Goal: Information Seeking & Learning: Learn about a topic

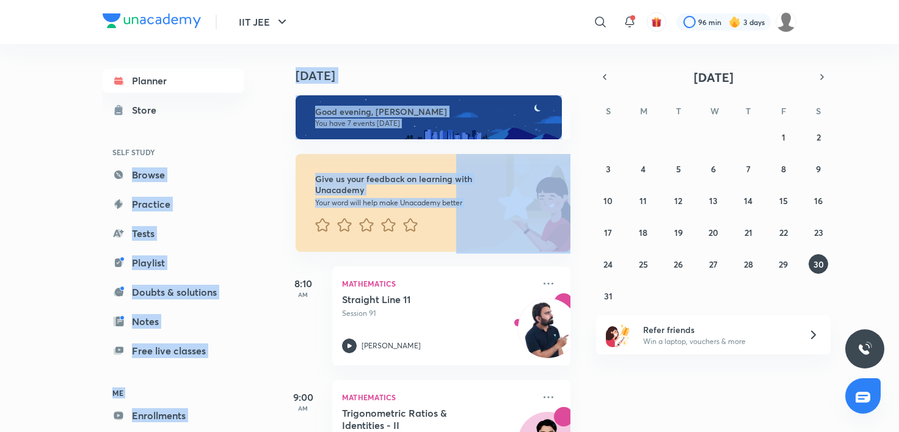
drag, startPoint x: 282, startPoint y: 241, endPoint x: 268, endPoint y: 167, distance: 75.7
click at [268, 168] on div "Planner Store SELF STUDY Browse Practice Tests Playlist Doubts & solutions Note…" at bounding box center [450, 238] width 694 height 388
click at [292, 168] on div "Give us your feedback on learning with Unacademy Your word will help make Unaca…" at bounding box center [424, 195] width 292 height 112
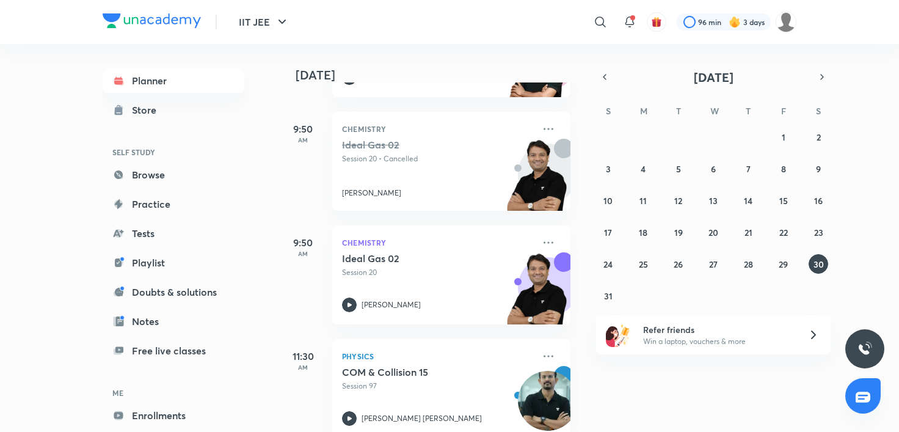
scroll to position [625, 0]
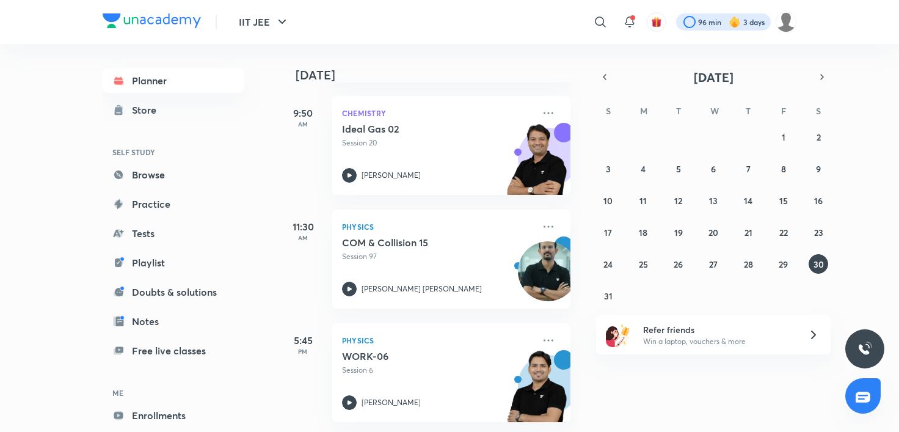
click at [722, 28] on div at bounding box center [723, 21] width 95 height 17
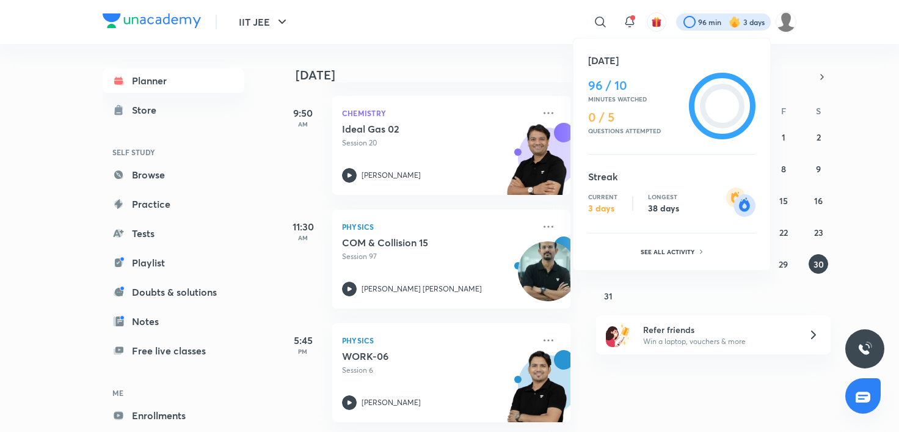
click at [722, 21] on div at bounding box center [449, 216] width 899 height 432
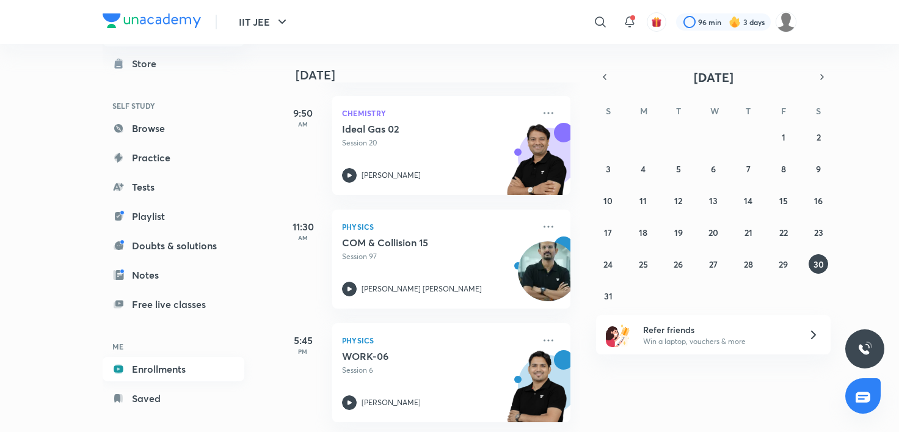
scroll to position [59, 0]
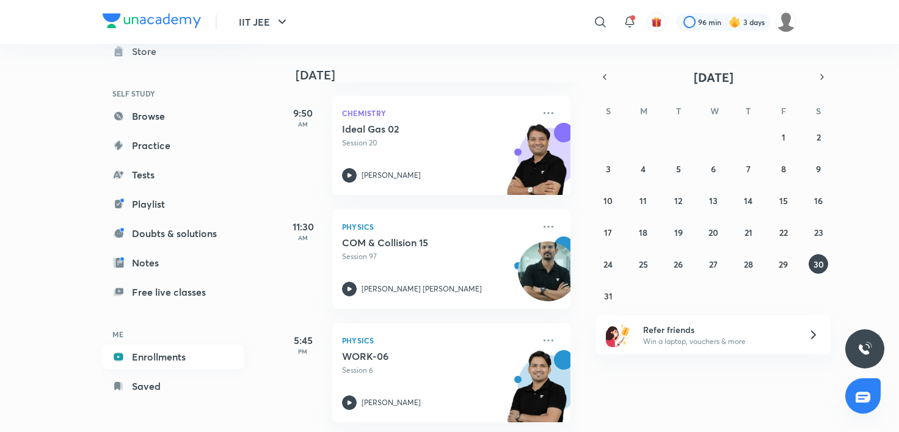
click at [180, 349] on link "Enrollments" at bounding box center [174, 356] width 142 height 24
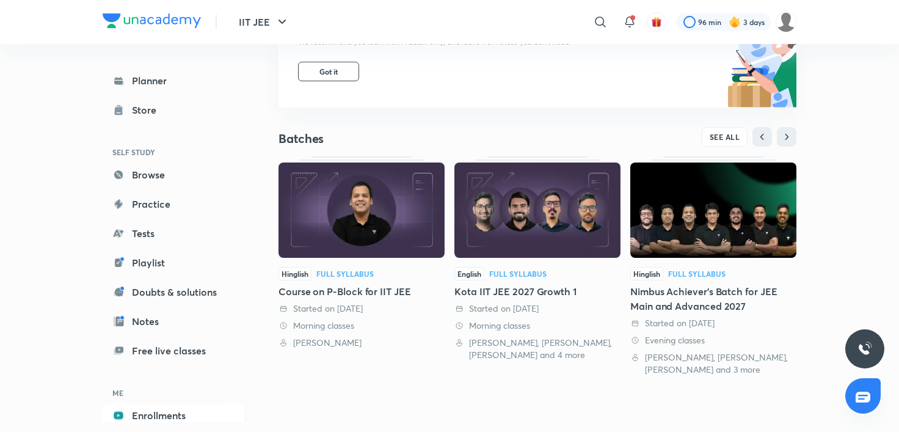
scroll to position [266, 0]
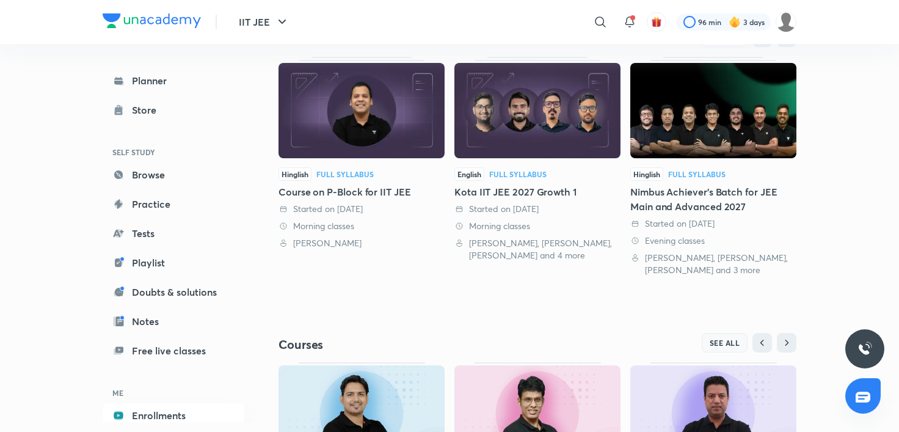
click at [712, 340] on span "SEE ALL" at bounding box center [725, 342] width 31 height 9
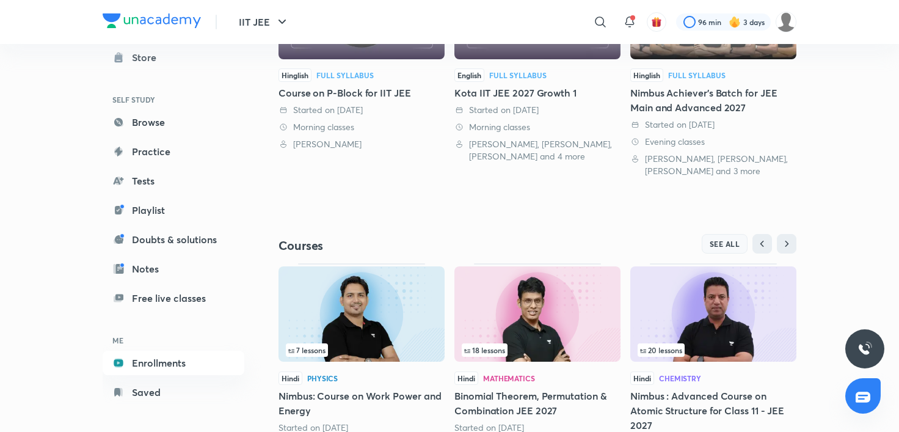
scroll to position [59, 0]
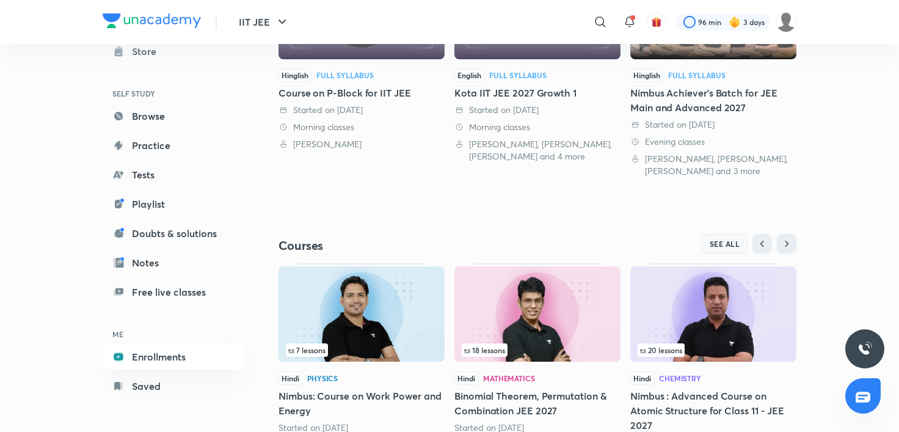
click at [723, 245] on span "SEE ALL" at bounding box center [725, 243] width 31 height 9
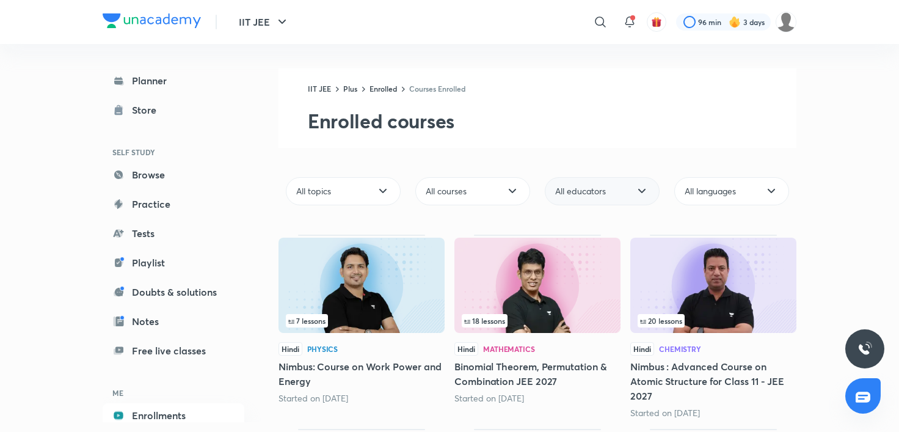
click at [631, 188] on div "All educators" at bounding box center [602, 191] width 115 height 28
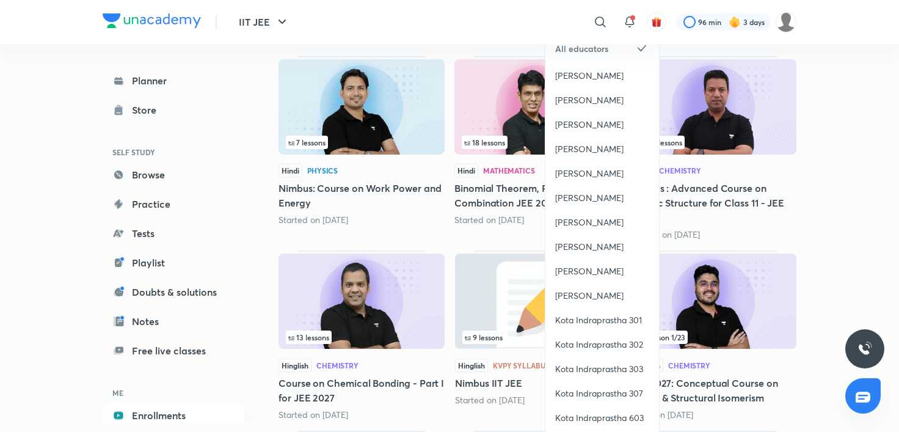
scroll to position [144, 0]
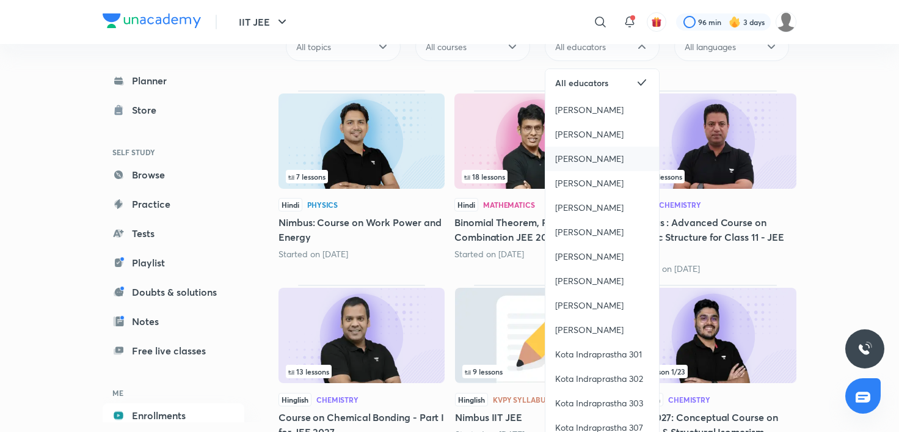
click at [598, 159] on span "[PERSON_NAME]" at bounding box center [589, 159] width 68 height 12
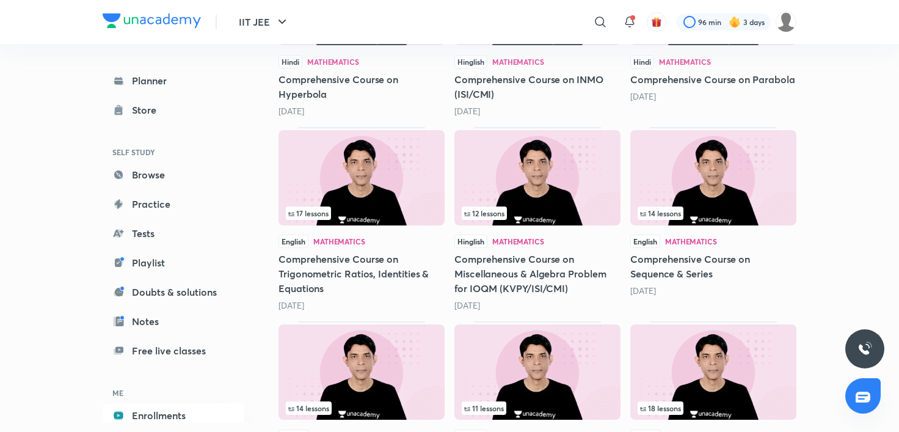
scroll to position [495, 0]
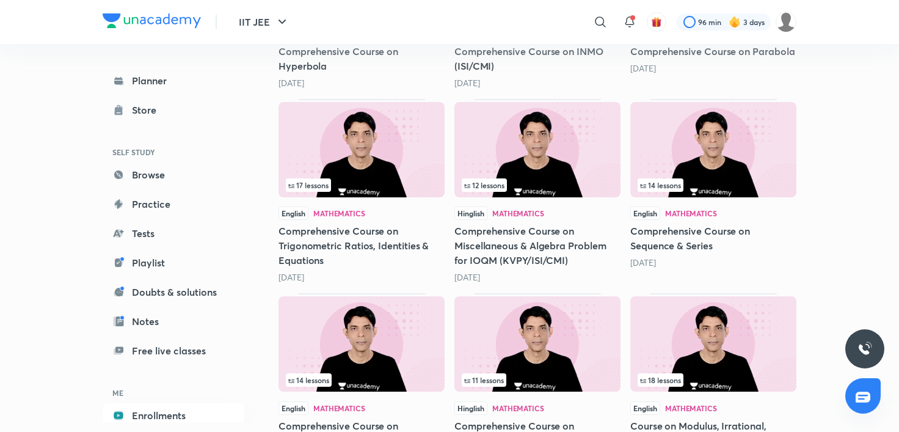
click at [398, 225] on h5 "Comprehensive Course on Trigonometric Ratios, Identities & Equations" at bounding box center [361, 245] width 166 height 44
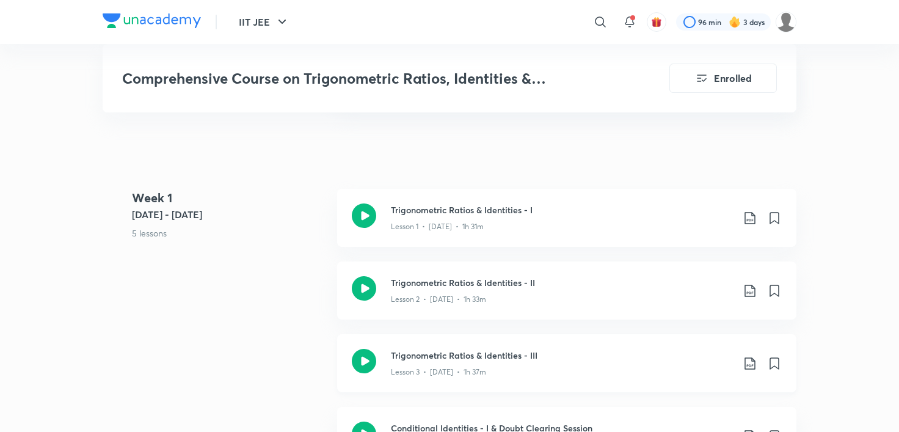
scroll to position [495, 0]
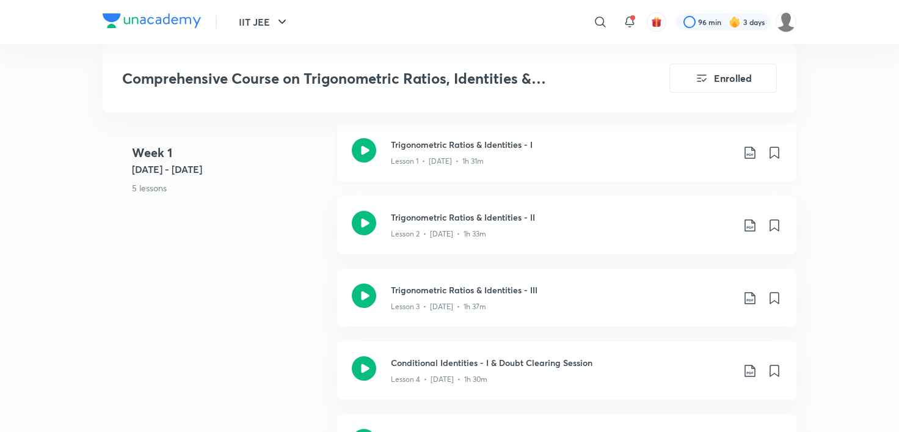
click at [504, 153] on div "Lesson 1 • [DATE] • 1h 31m" at bounding box center [562, 159] width 342 height 16
